Goal: Check status: Check status

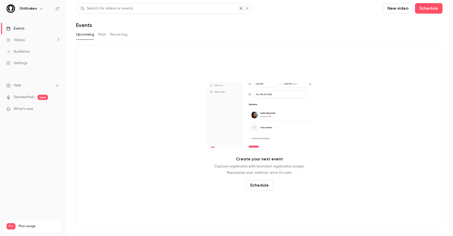
click at [104, 37] on button "Past" at bounding box center [102, 34] width 8 height 8
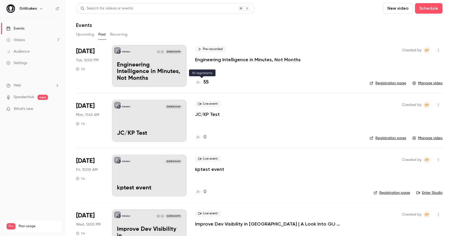
click at [204, 82] on h4 "55" at bounding box center [205, 82] width 5 height 7
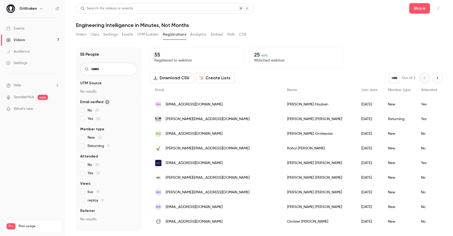
click at [193, 36] on button "Analytics" at bounding box center [198, 34] width 16 height 8
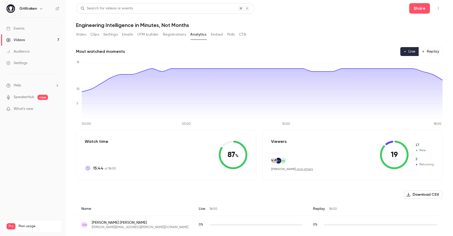
click at [172, 35] on button "Registrations" at bounding box center [174, 34] width 23 height 8
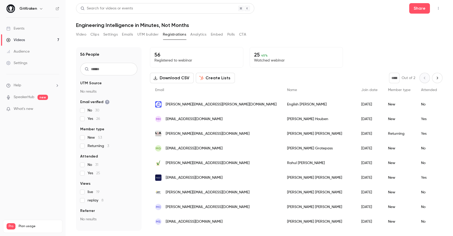
click at [203, 35] on button "Analytics" at bounding box center [198, 34] width 16 height 8
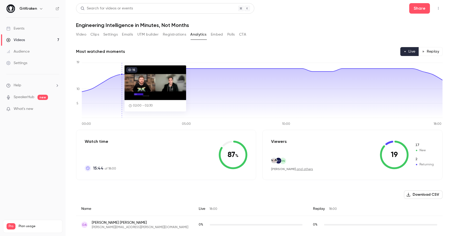
click at [178, 33] on button "Registrations" at bounding box center [174, 34] width 23 height 8
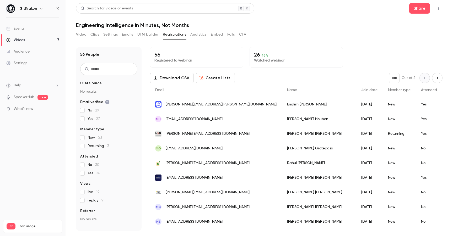
click at [198, 33] on button "Analytics" at bounding box center [198, 34] width 16 height 8
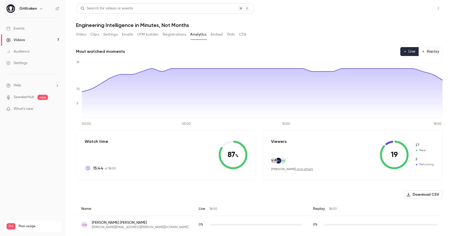
click at [421, 8] on button "Share" at bounding box center [419, 8] width 21 height 10
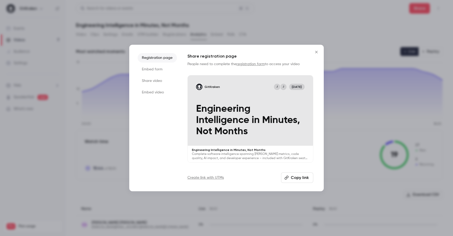
click at [316, 53] on icon "Close" at bounding box center [316, 52] width 6 height 4
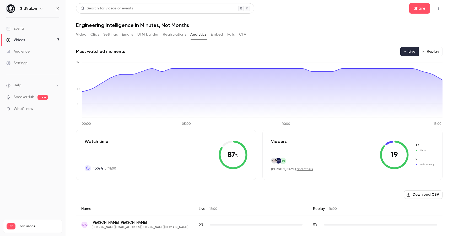
click at [176, 36] on button "Registrations" at bounding box center [174, 34] width 23 height 8
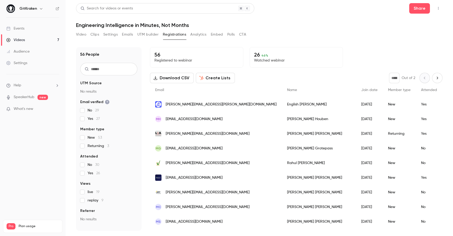
click at [434, 78] on button "Next page" at bounding box center [437, 78] width 10 height 10
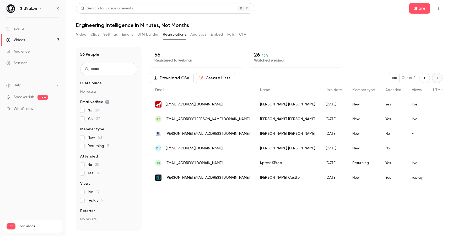
click at [425, 80] on icon "Previous page" at bounding box center [424, 78] width 6 height 4
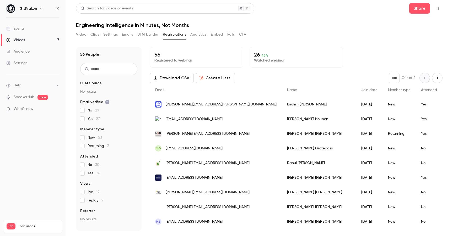
type input "*"
click at [202, 34] on button "Analytics" at bounding box center [198, 34] width 16 height 8
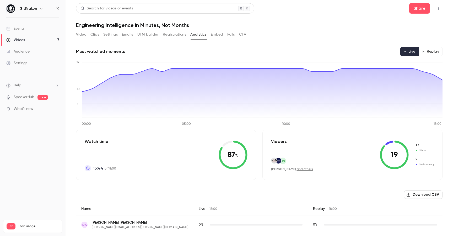
click at [176, 35] on button "Registrations" at bounding box center [174, 34] width 23 height 8
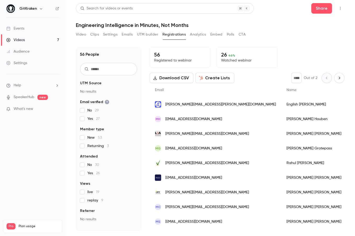
click at [312, 35] on div "Video Clips Settings Emails UTM builder Registrations Analytics Embed Polls CTA" at bounding box center [210, 35] width 269 height 10
